Goal: Transaction & Acquisition: Purchase product/service

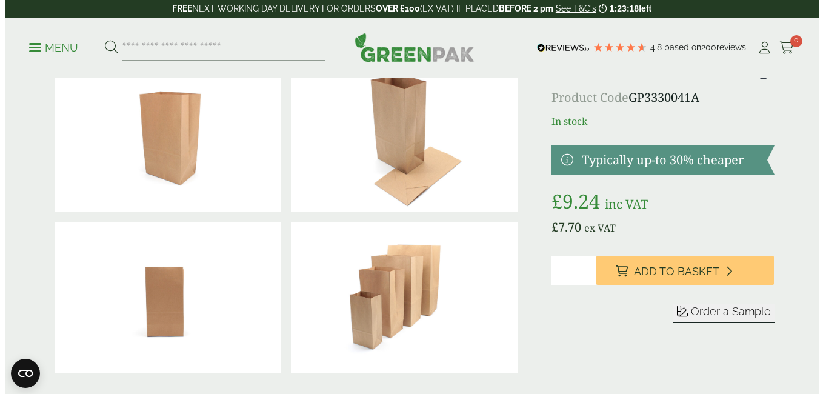
scroll to position [61, 0]
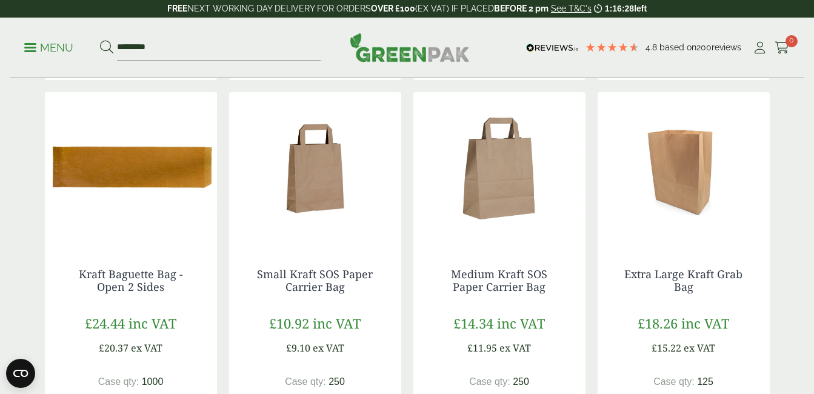
scroll to position [606, 0]
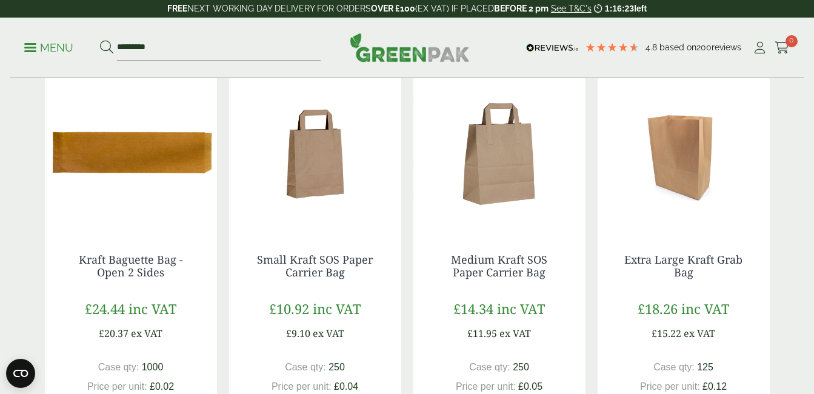
click at [644, 231] on div "Extra Large Kraft Grab Bag £18.26 inc VAT £15.22 ex VAT Case qty: 125 Price per…" at bounding box center [683, 348] width 172 height 238
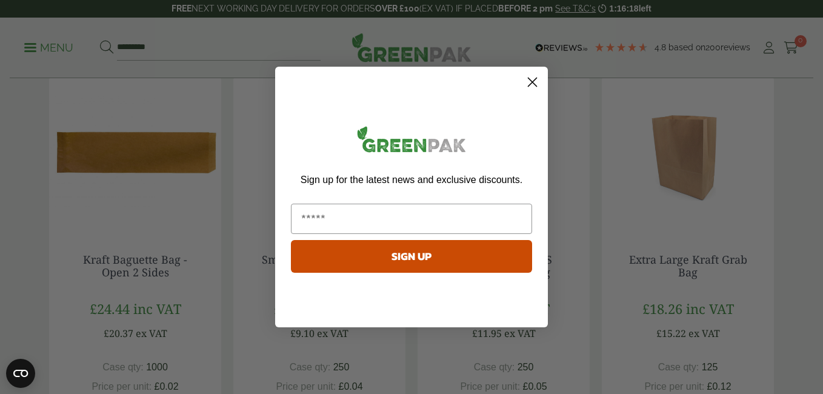
click at [532, 81] on circle "Close dialog" at bounding box center [532, 82] width 20 height 20
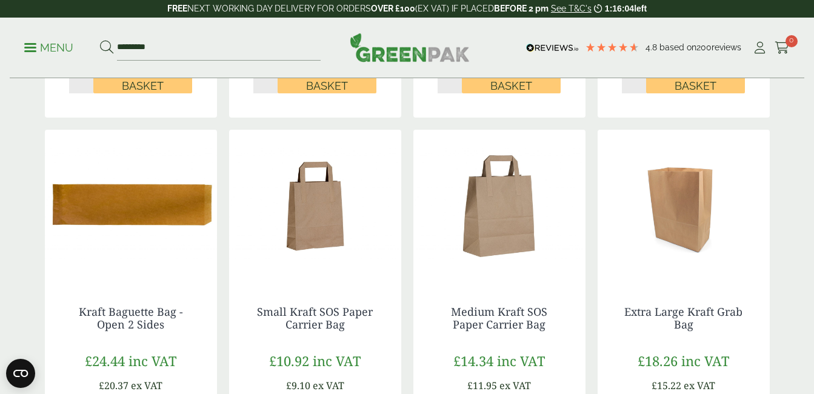
scroll to position [545, 0]
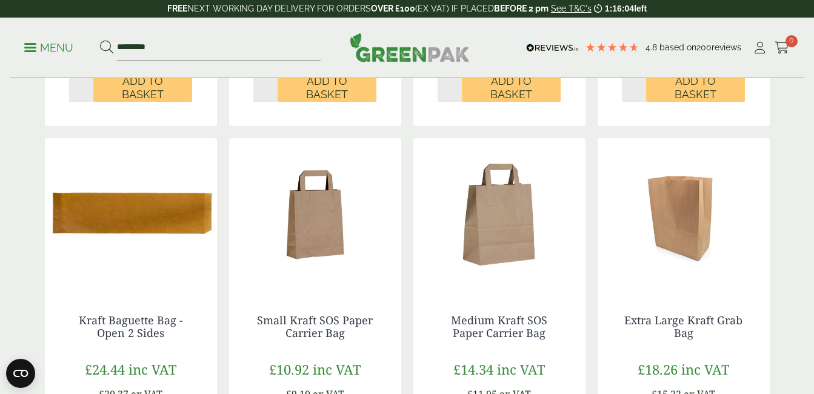
click at [684, 199] on img at bounding box center [683, 213] width 172 height 151
